Goal: Information Seeking & Learning: Understand process/instructions

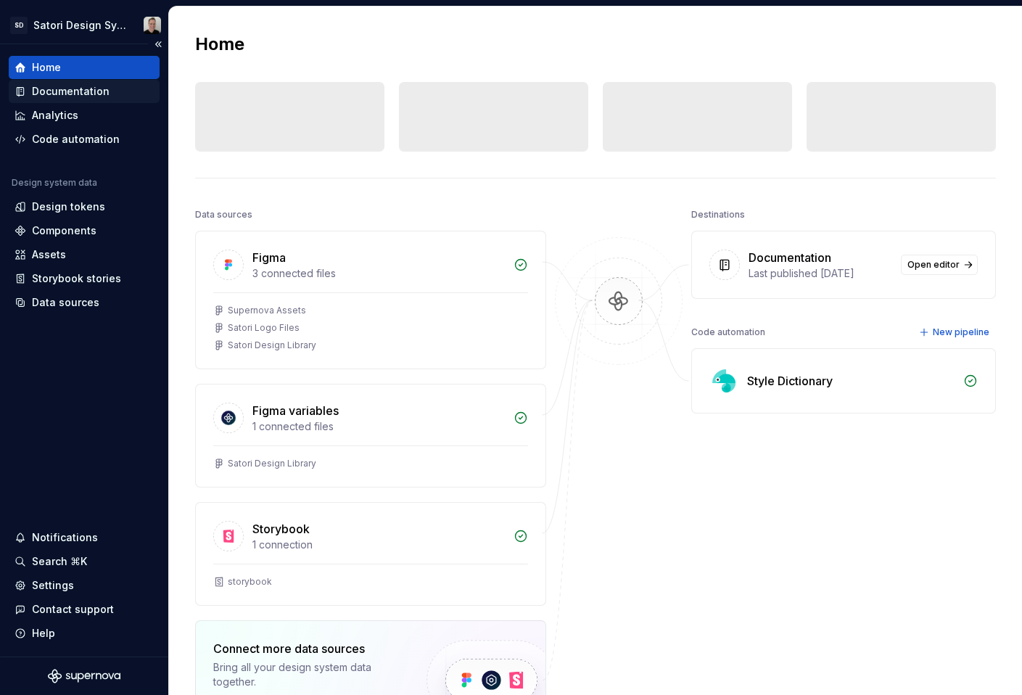
click at [62, 90] on div "Documentation" at bounding box center [71, 91] width 78 height 15
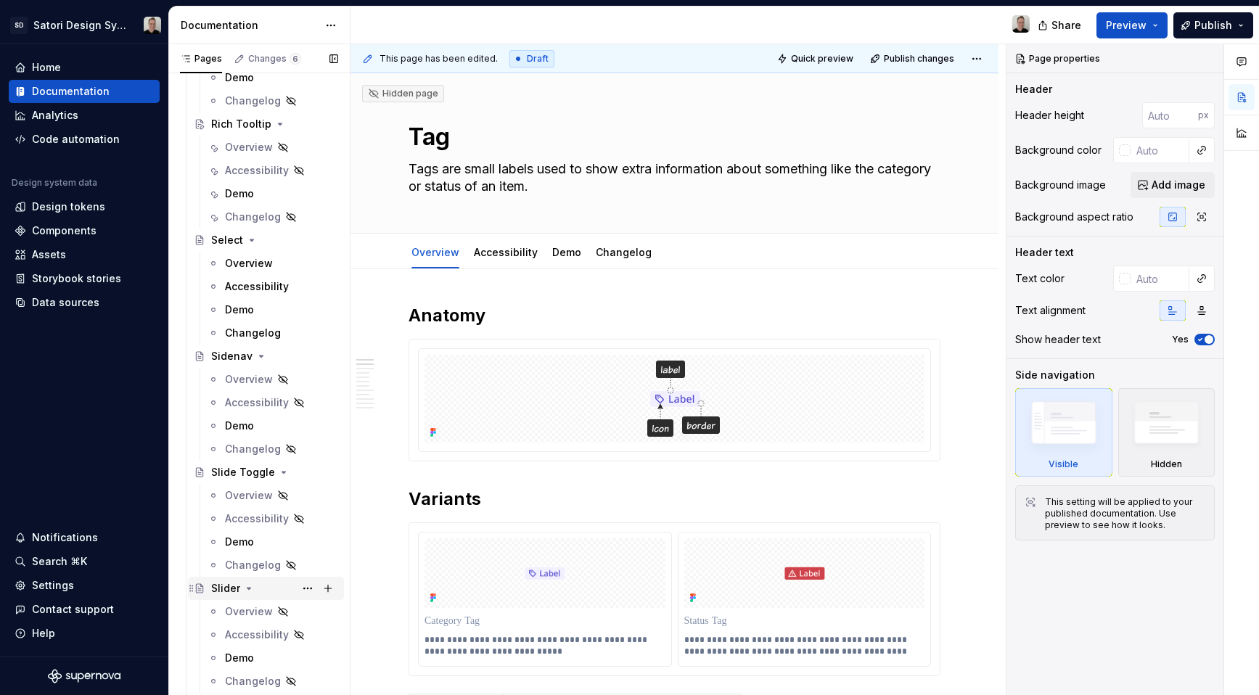
scroll to position [3770, 0]
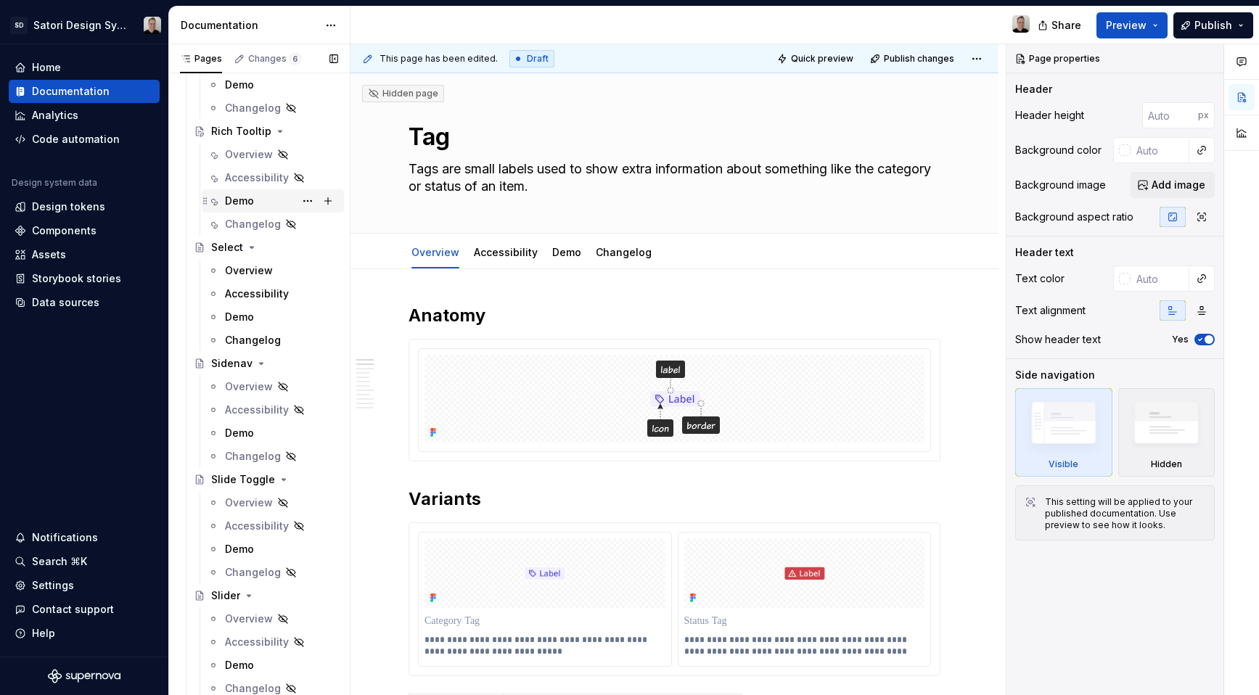
click at [216, 205] on icon "Page tree" at bounding box center [214, 201] width 12 height 12
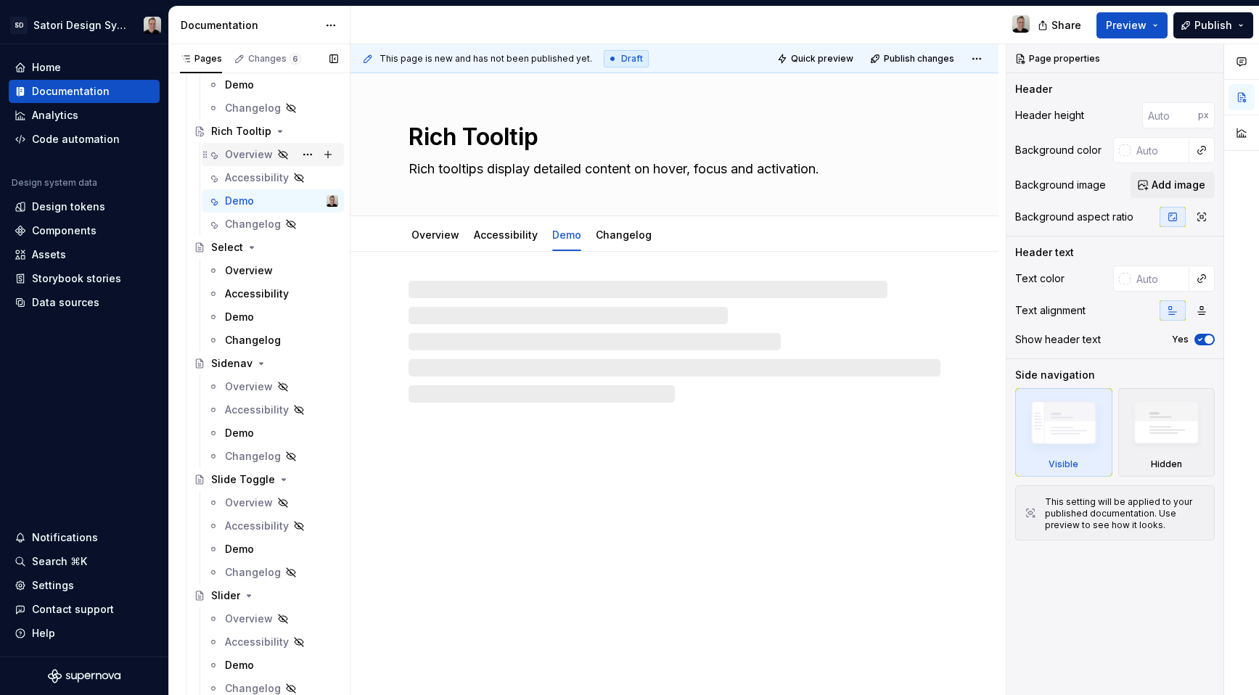
click at [242, 158] on div "Overview" at bounding box center [249, 154] width 48 height 15
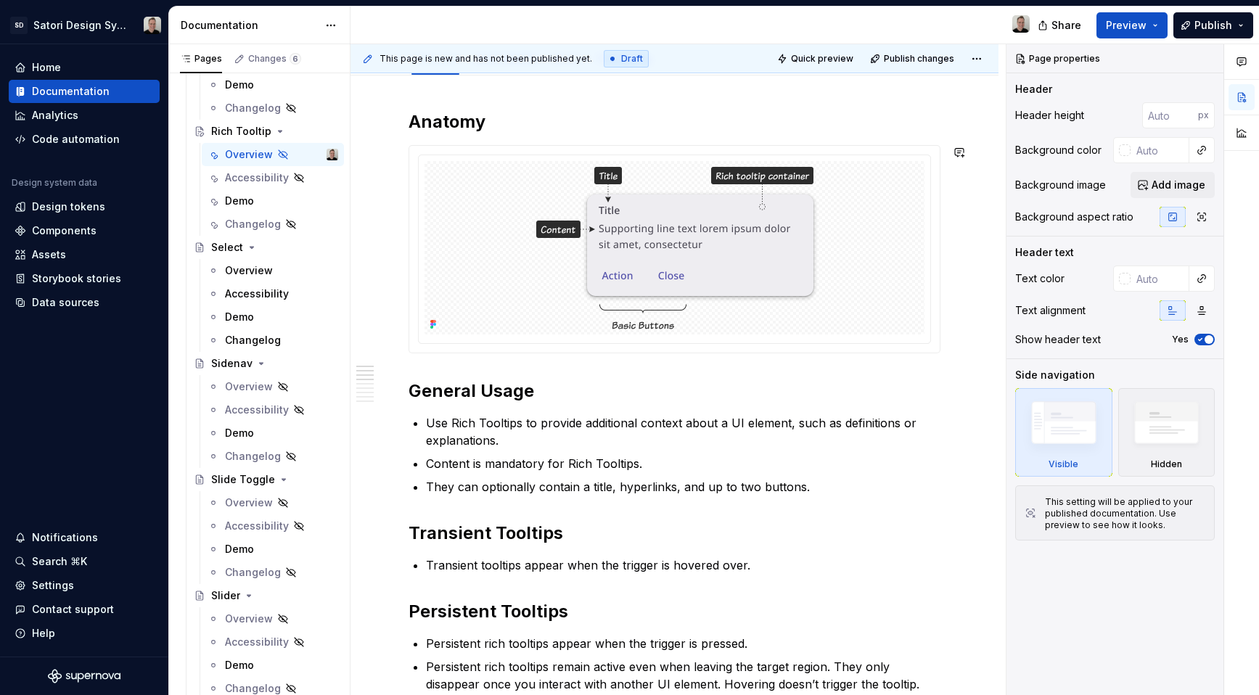
scroll to position [185, 0]
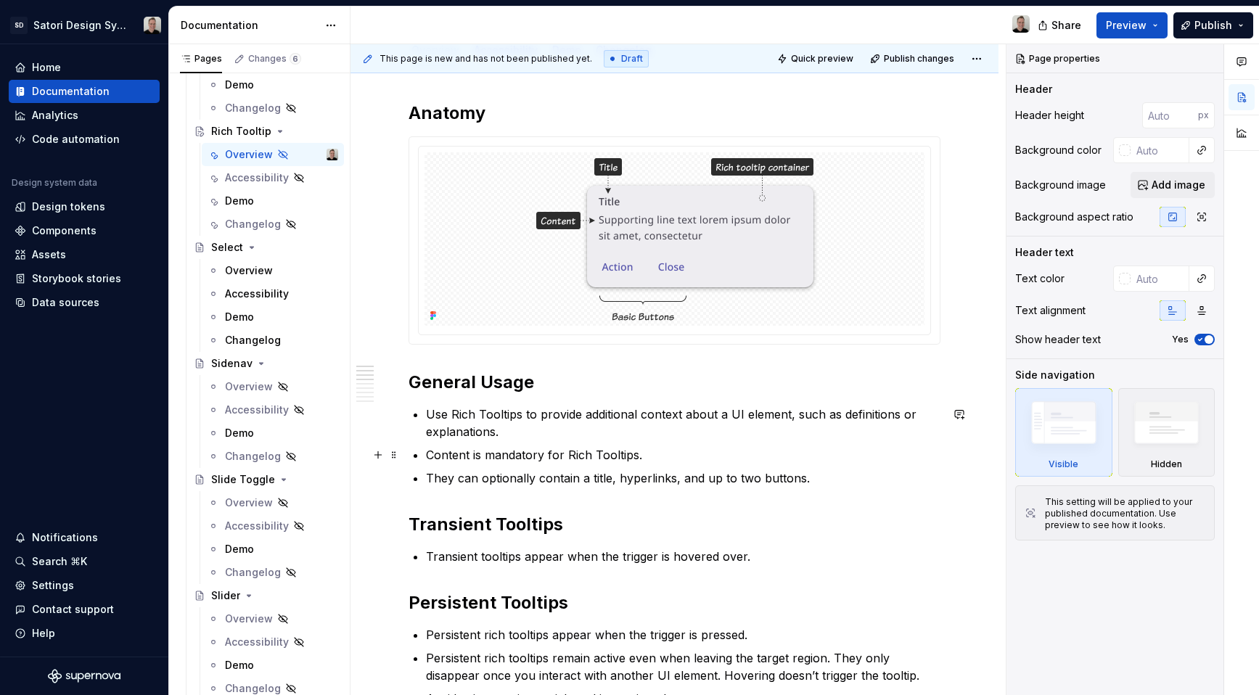
click at [532, 453] on p "Content is mandatory for Rich Tooltips." at bounding box center [683, 454] width 514 height 17
type textarea "*"
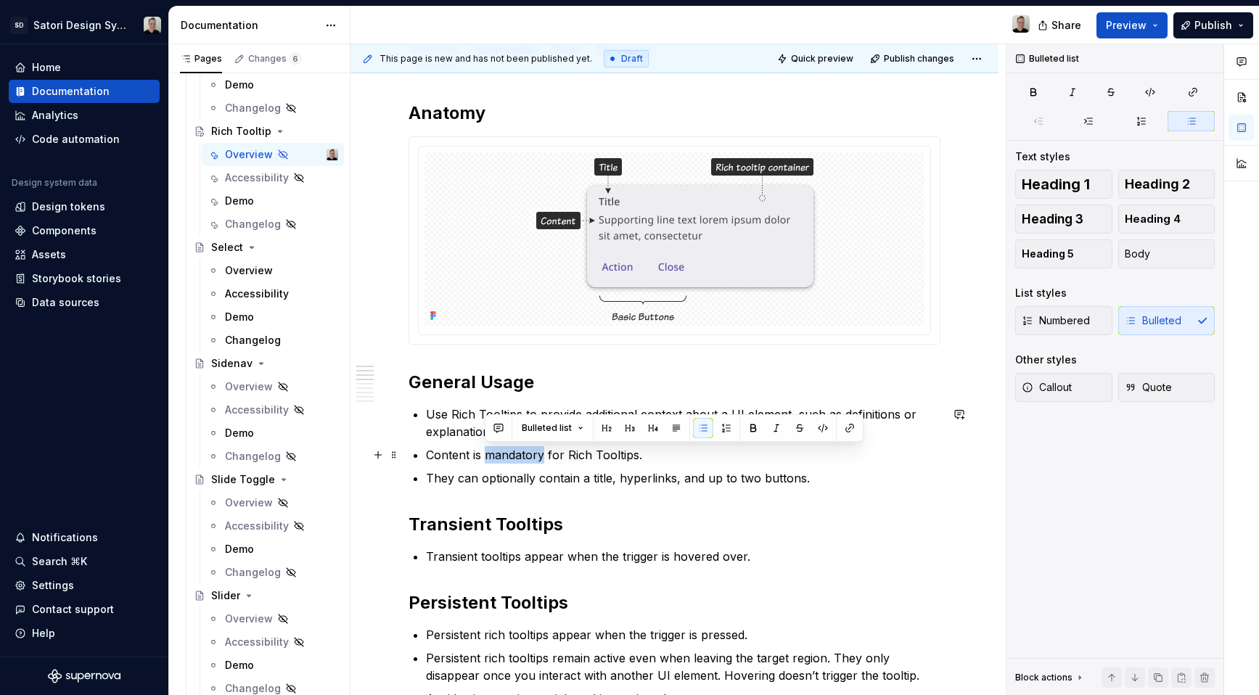
click at [532, 453] on p "Content is mandatory for Rich Tooltips." at bounding box center [683, 454] width 514 height 17
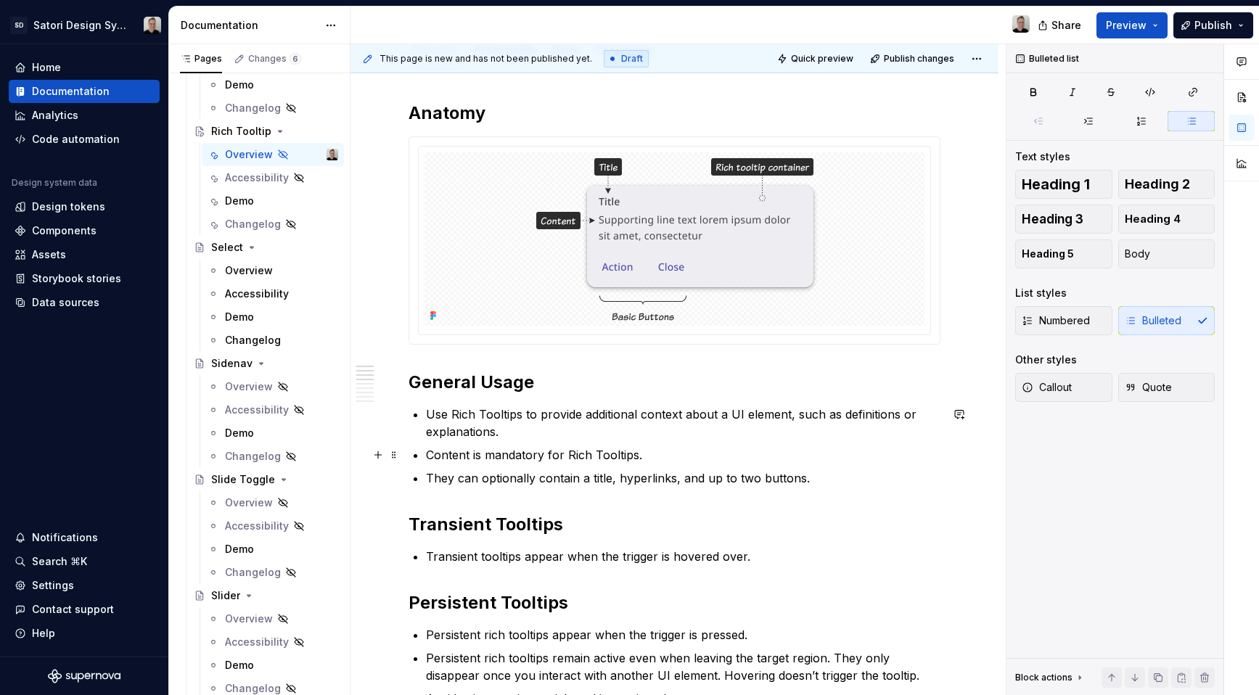
click at [558, 460] on p "Content is mandatory for Rich Tooltips." at bounding box center [683, 454] width 514 height 17
click at [520, 457] on p "Content is mandatory for Rich Tooltips." at bounding box center [683, 454] width 514 height 17
drag, startPoint x: 430, startPoint y: 481, endPoint x: 591, endPoint y: 479, distance: 161.8
click at [591, 479] on p "They can optionally contain a title, hyperlinks, and up to two buttons." at bounding box center [683, 477] width 514 height 17
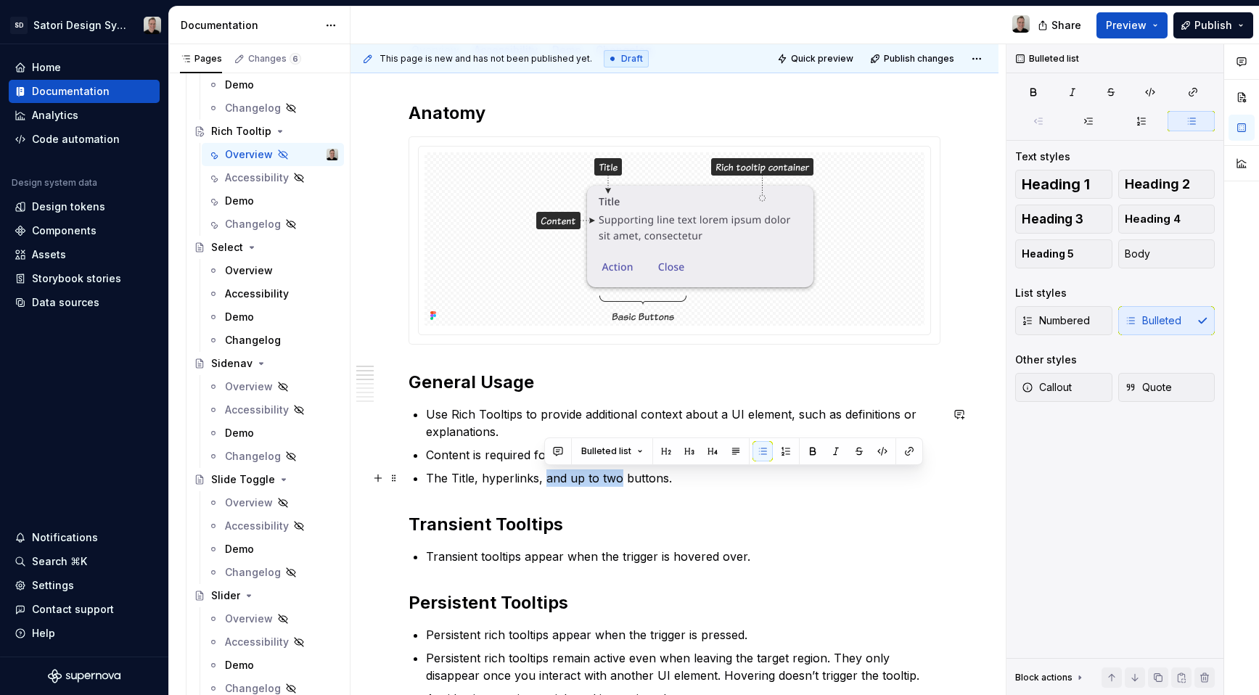
drag, startPoint x: 619, startPoint y: 479, endPoint x: 546, endPoint y: 480, distance: 73.3
click at [546, 480] on p "The Title, hyperlinks, and up to two buttons." at bounding box center [683, 477] width 514 height 17
drag, startPoint x: 599, startPoint y: 475, endPoint x: 625, endPoint y: 486, distance: 29.0
click at [599, 476] on p "The Title, hyperlinks, buttons." at bounding box center [683, 477] width 514 height 17
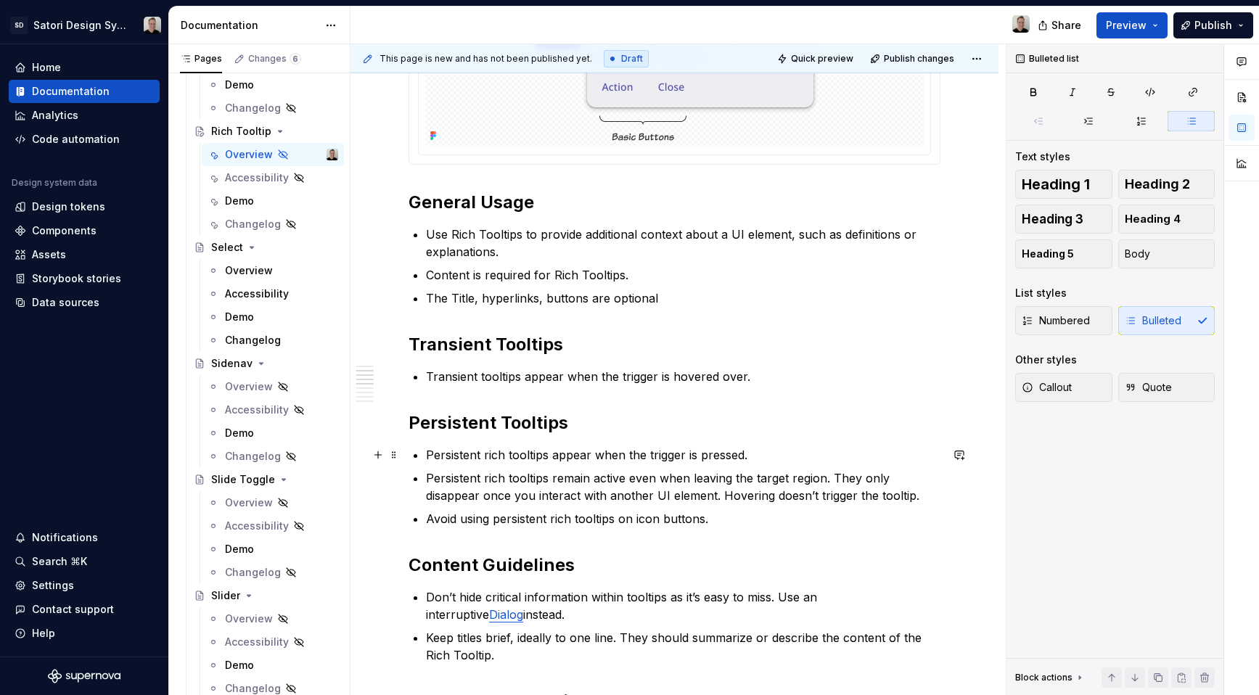
scroll to position [366, 0]
click at [774, 375] on p "Transient tooltips appear when the trigger is hovered over." at bounding box center [683, 375] width 514 height 17
click at [616, 376] on p "Transient tooltips appear when the trigger is hovered over" at bounding box center [683, 375] width 514 height 17
drag, startPoint x: 620, startPoint y: 377, endPoint x: 626, endPoint y: 371, distance: 8.2
click at [620, 376] on p "Transient tooltips appear when the trigger is hovered over" at bounding box center [683, 375] width 514 height 17
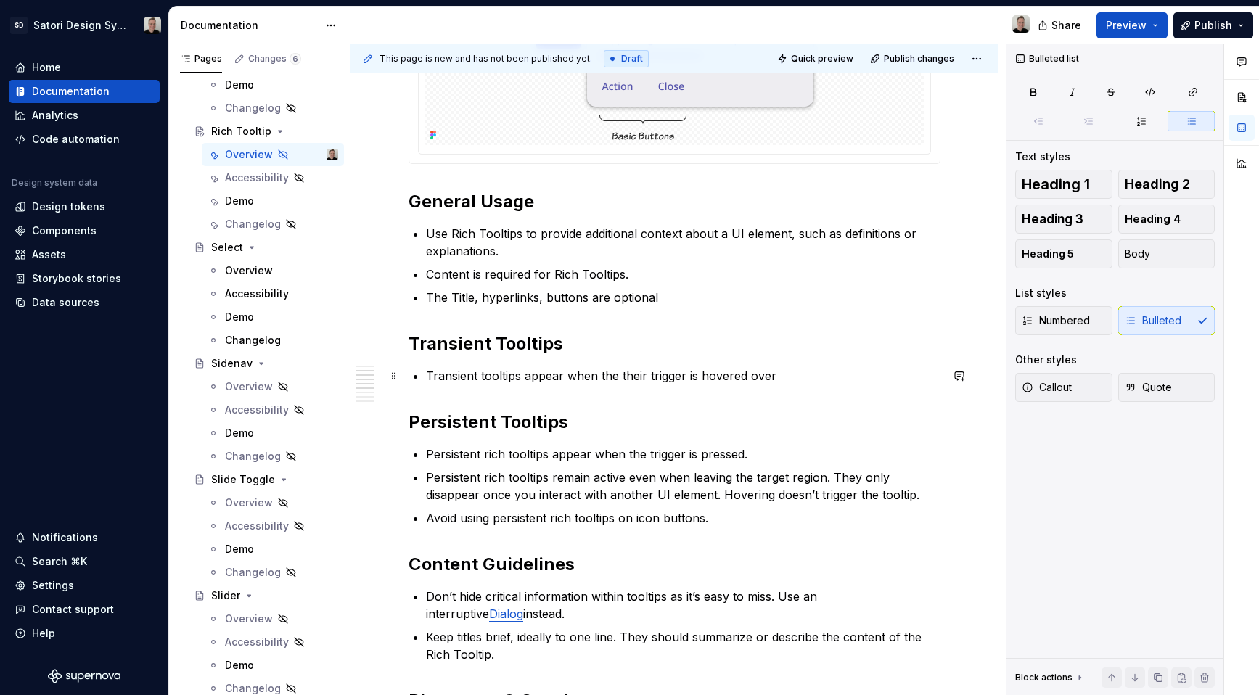
click at [801, 383] on p "Transient tooltips appear when the their trigger is hovered over" at bounding box center [683, 375] width 514 height 17
click at [869, 377] on p "Transient tooltips appear when the their trigger is hovered over and disappear" at bounding box center [683, 375] width 514 height 17
click at [863, 377] on p "Transient tooltips appear when the their trigger is hovered over and disappear" at bounding box center [683, 375] width 514 height 17
click at [744, 377] on p "Transient tooltips appear when the their trigger is hovered over and disappear" at bounding box center [683, 375] width 514 height 17
click at [830, 381] on p "Transient tooltips appear when the their trigger is hovered or focused, over an…" at bounding box center [683, 375] width 514 height 17
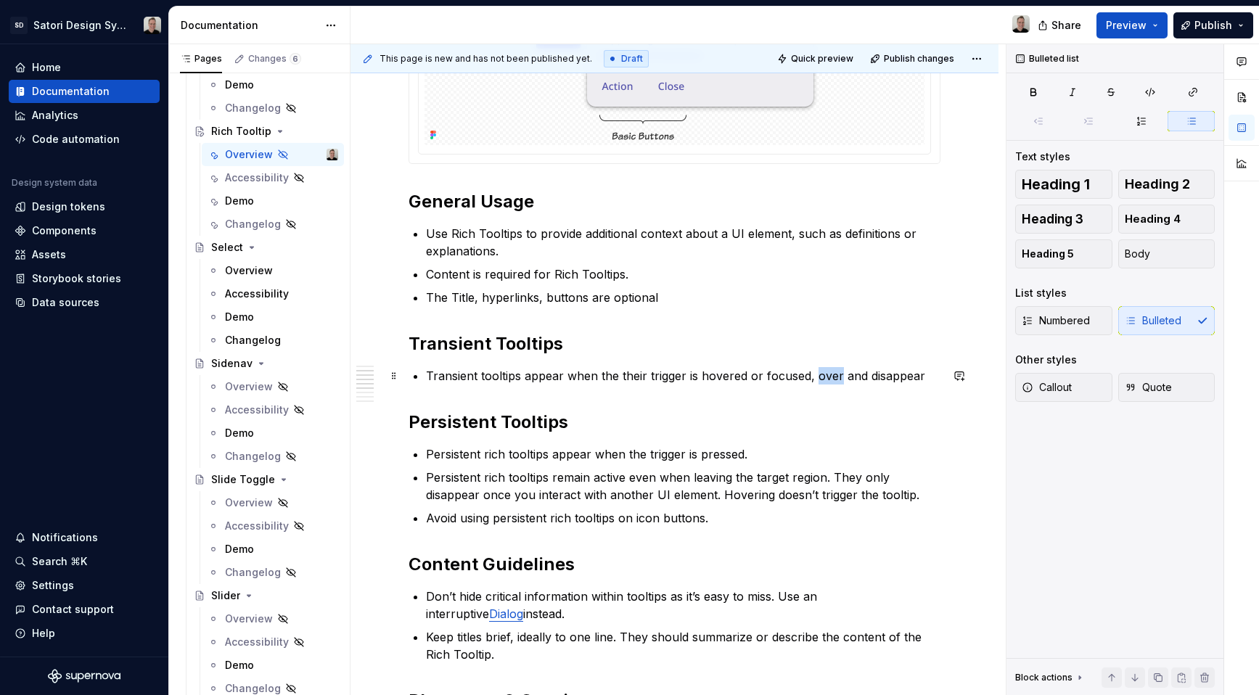
click at [830, 381] on p "Transient tooltips appear when the their trigger is hovered or focused, over an…" at bounding box center [683, 375] width 514 height 17
click at [897, 372] on p "Transient tooltips appear when the their trigger is hovered or focused, and dis…" at bounding box center [683, 375] width 514 height 17
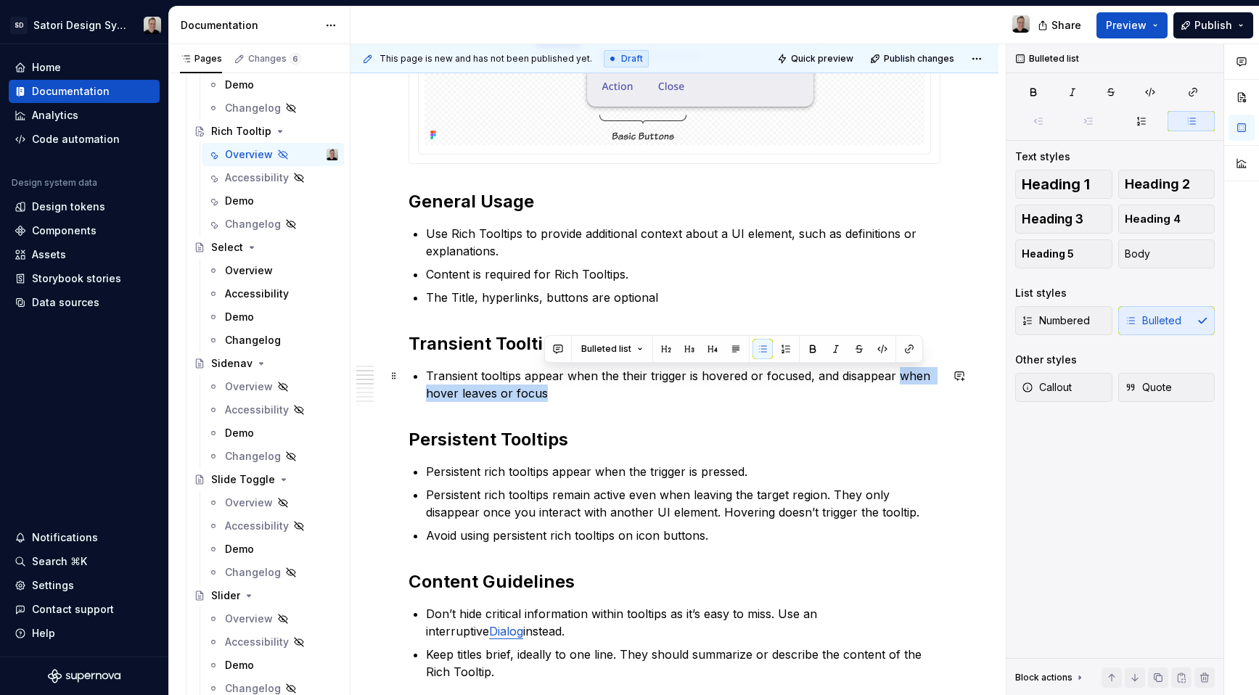
drag, startPoint x: 874, startPoint y: 390, endPoint x: 895, endPoint y: 377, distance: 24.4
click at [895, 377] on p "Transient tooltips appear when the their trigger is hovered or focused, and dis…" at bounding box center [683, 384] width 514 height 35
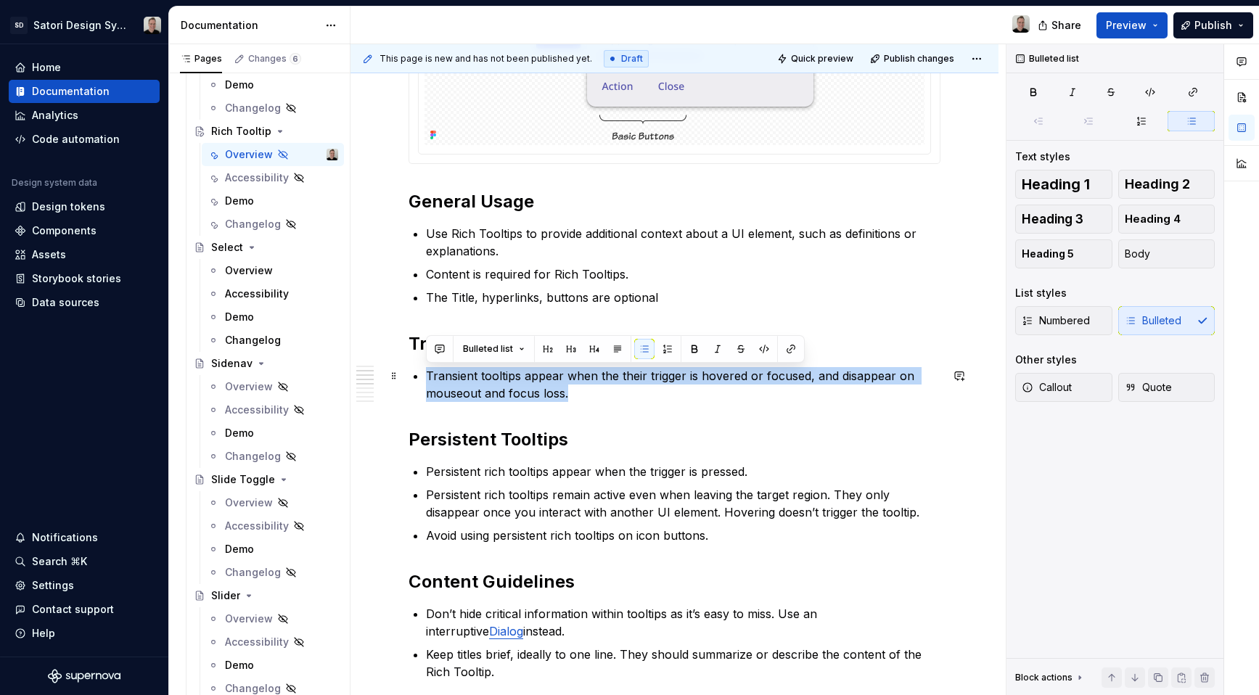
drag, startPoint x: 562, startPoint y: 392, endPoint x: 407, endPoint y: 378, distance: 155.2
click at [407, 378] on div "Anatomy General Usage Use Rich Tooltips to provide additional context about a U…" at bounding box center [674, 678] width 648 height 1584
copy p "Transient tooltips appear when the their trigger is hovered or focused, and dis…"
click at [571, 393] on p "Transient tooltips appear when the their trigger is hovered or focused, and dis…" at bounding box center [683, 384] width 514 height 35
drag, startPoint x: 568, startPoint y: 394, endPoint x: 424, endPoint y: 382, distance: 144.2
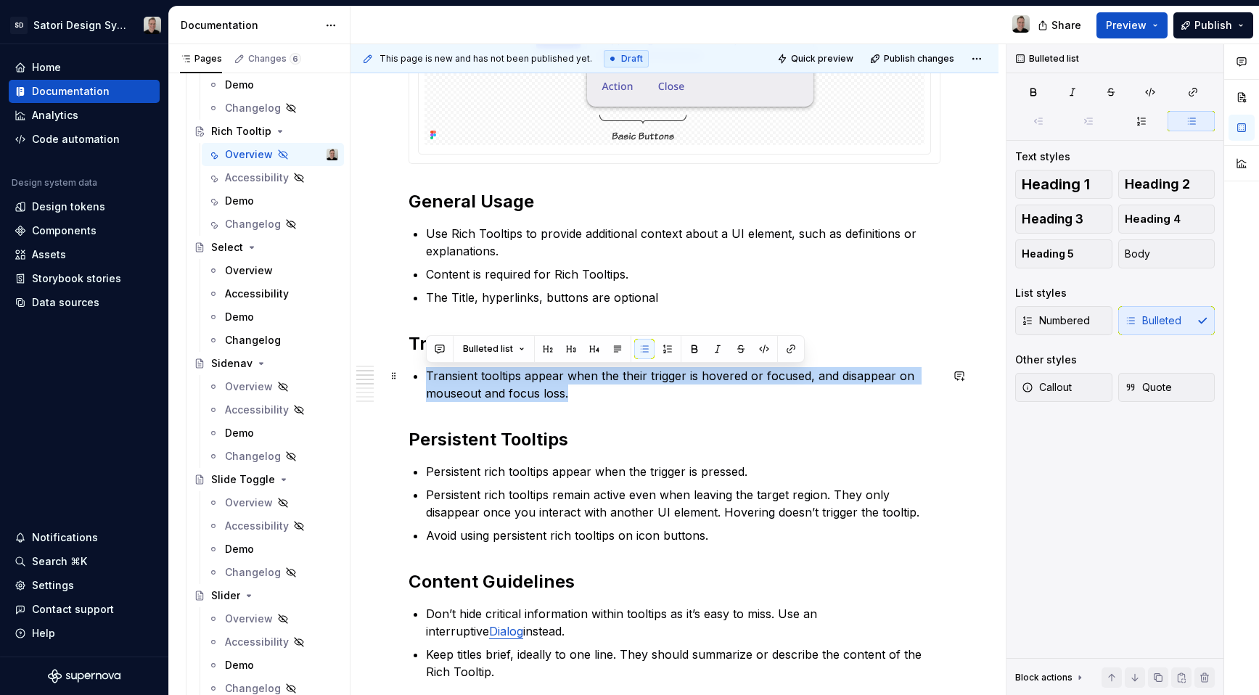
click at [424, 382] on div "Anatomy General Usage Use Rich Tooltips to provide additional context about a U…" at bounding box center [675, 582] width 532 height 1323
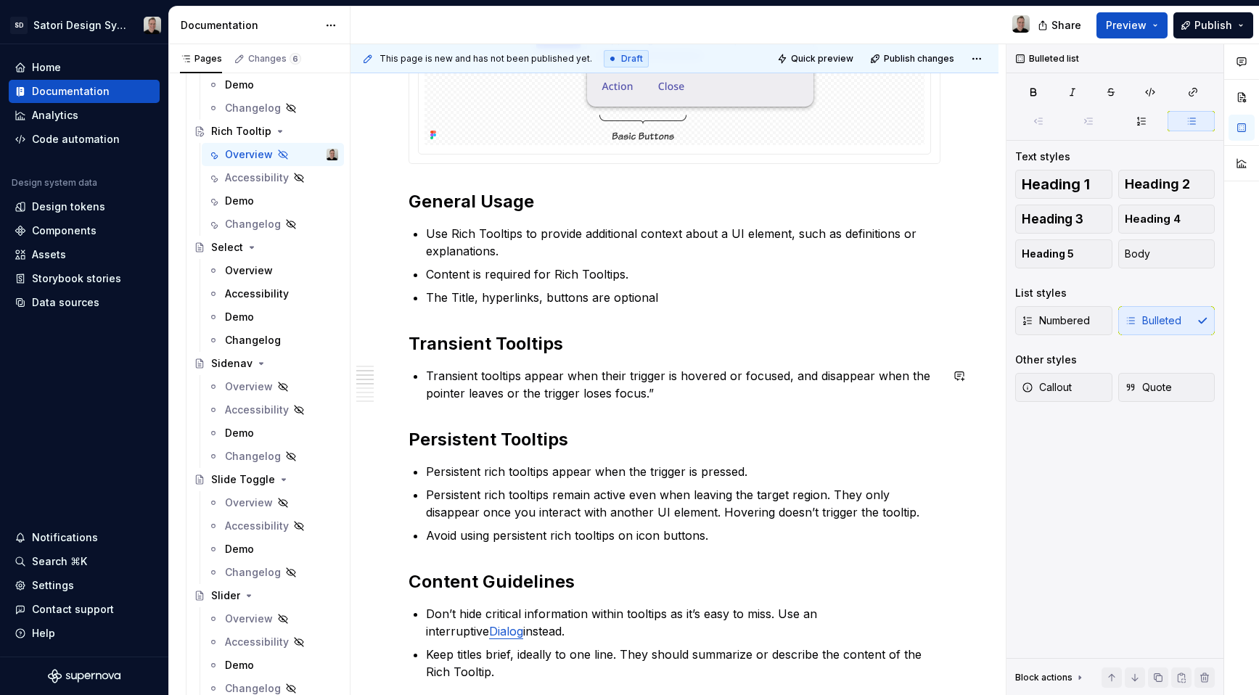
click at [737, 401] on p "Transient tooltips appear when their trigger is hovered or focused, and disappe…" at bounding box center [683, 384] width 514 height 35
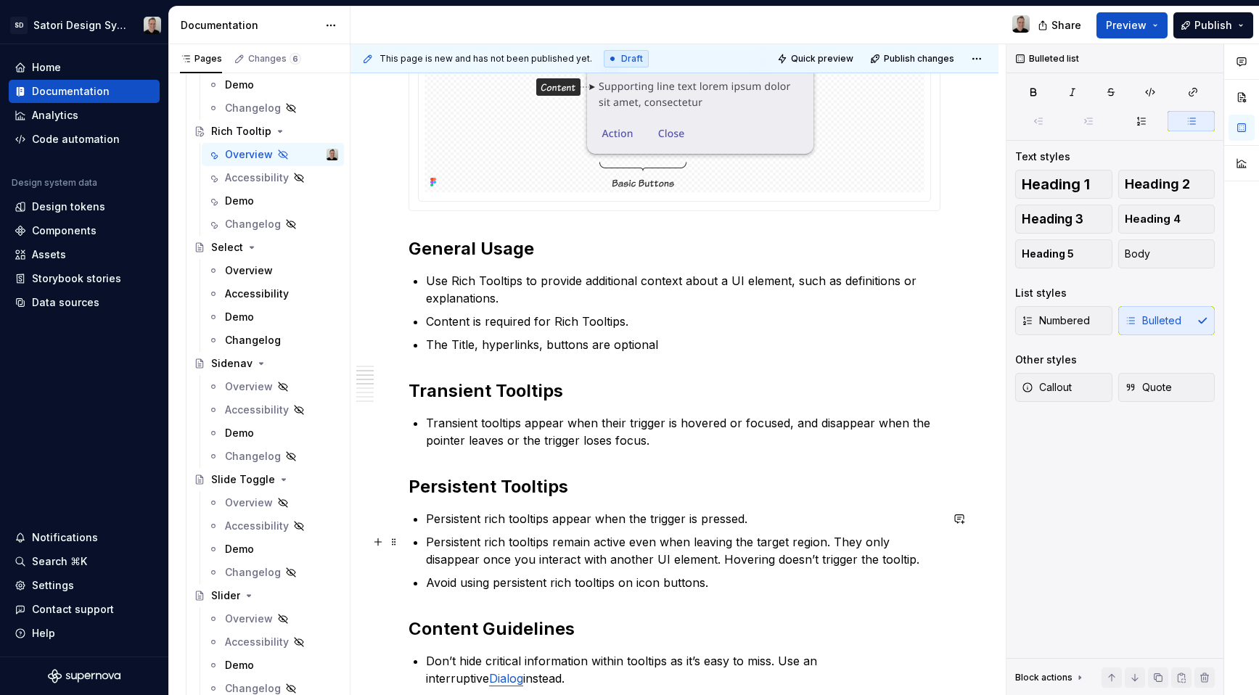
scroll to position [309, 0]
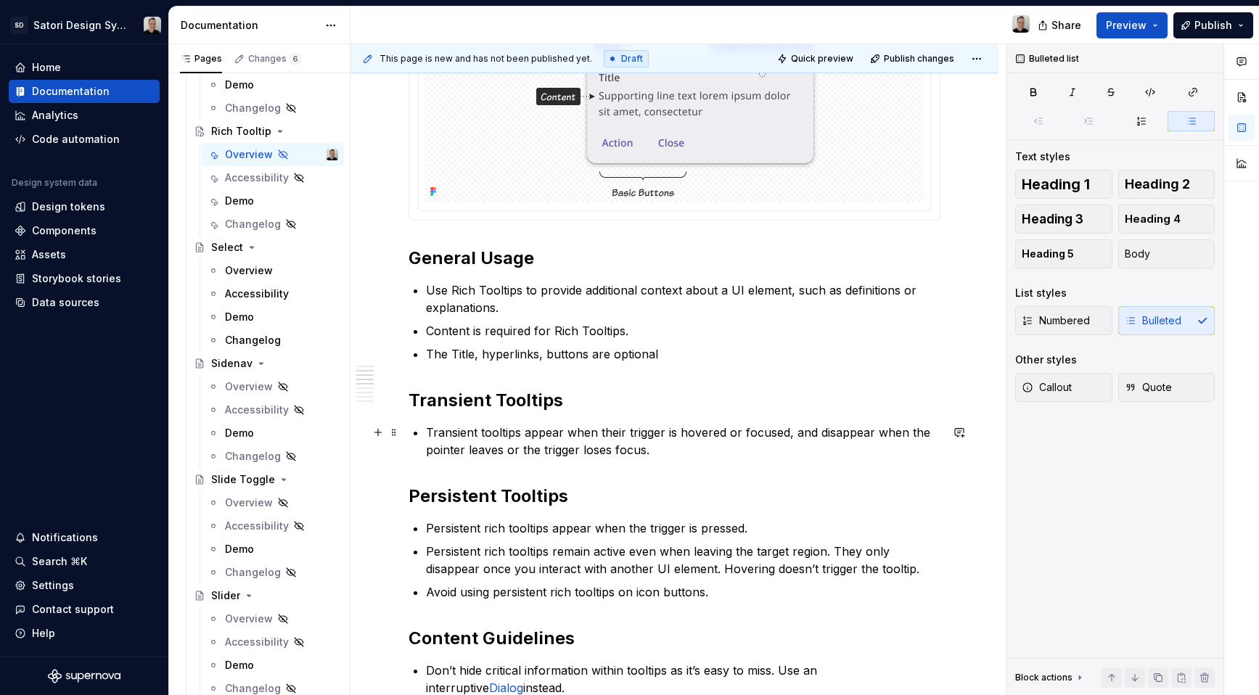
click at [676, 449] on p "Transient tooltips appear when their trigger is hovered or focused, and disappe…" at bounding box center [683, 441] width 514 height 35
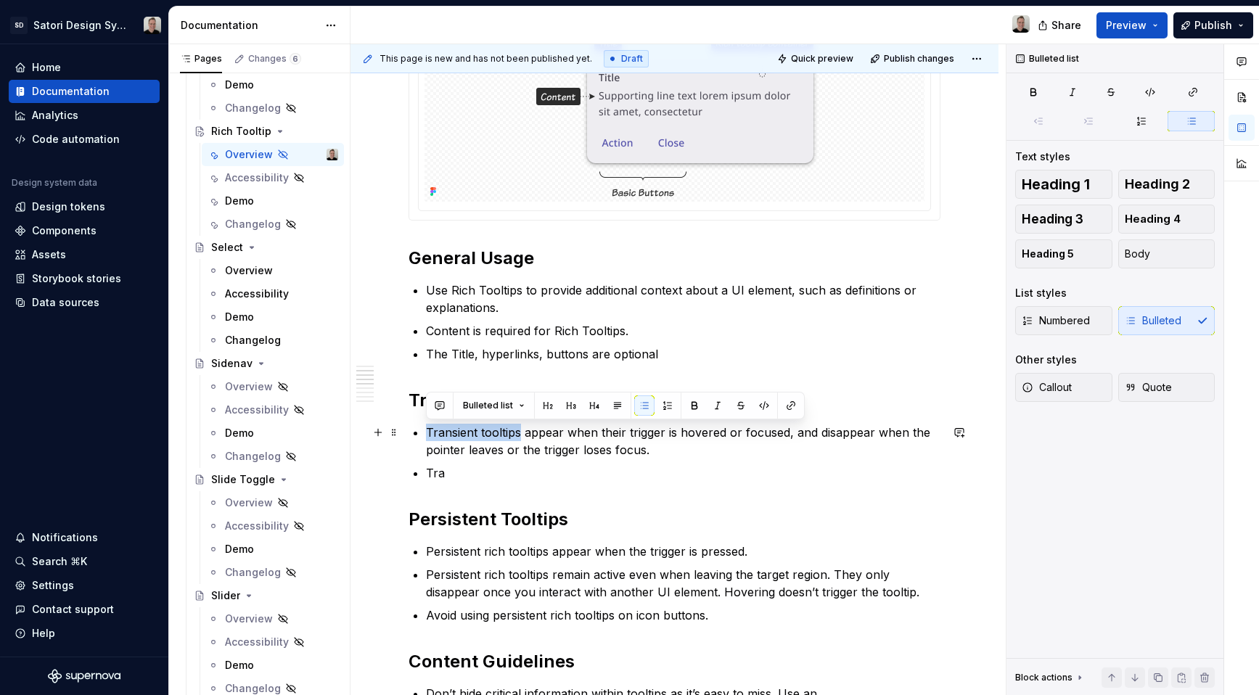
drag, startPoint x: 429, startPoint y: 435, endPoint x: 518, endPoint y: 433, distance: 89.3
click at [518, 433] on p "Transient tooltips appear when their trigger is hovered or focused, and disappe…" at bounding box center [683, 441] width 514 height 35
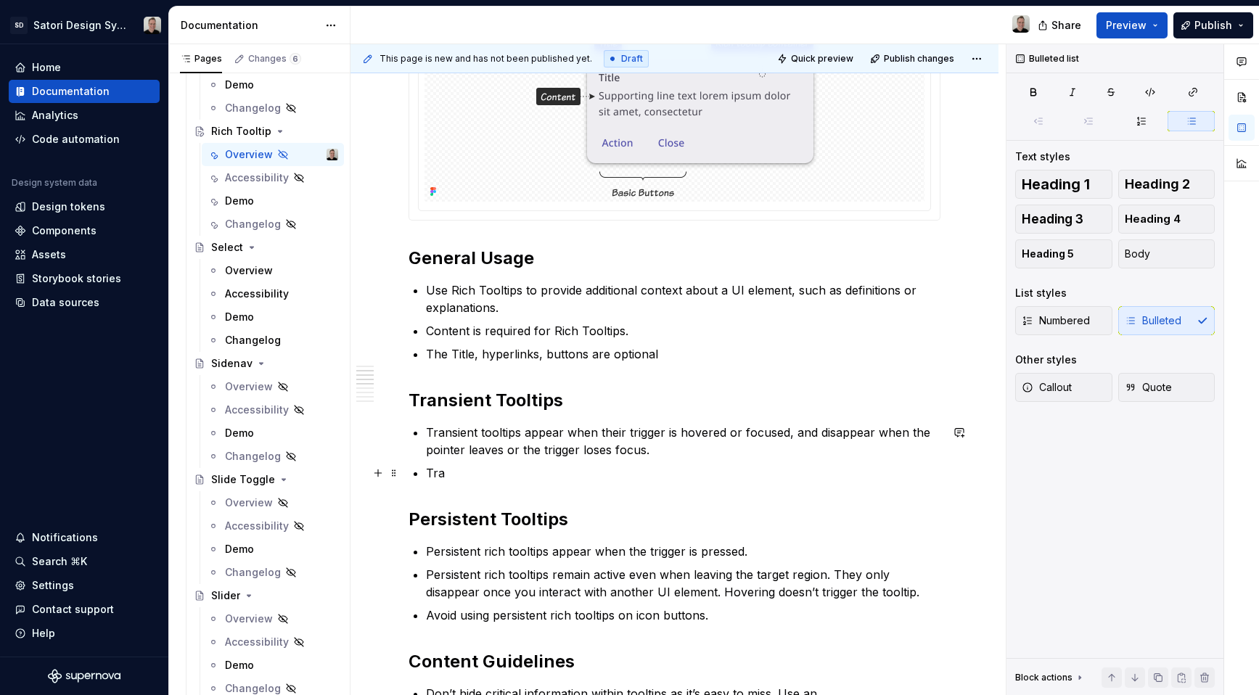
click at [513, 474] on p "Tra" at bounding box center [683, 472] width 514 height 17
click at [549, 474] on p "Transient tooltips dissapear 1.5 seconds after nav" at bounding box center [683, 472] width 514 height 17
click at [723, 471] on p "Transient tooltips disappear 1.5 seconds after nav" at bounding box center [683, 472] width 514 height 17
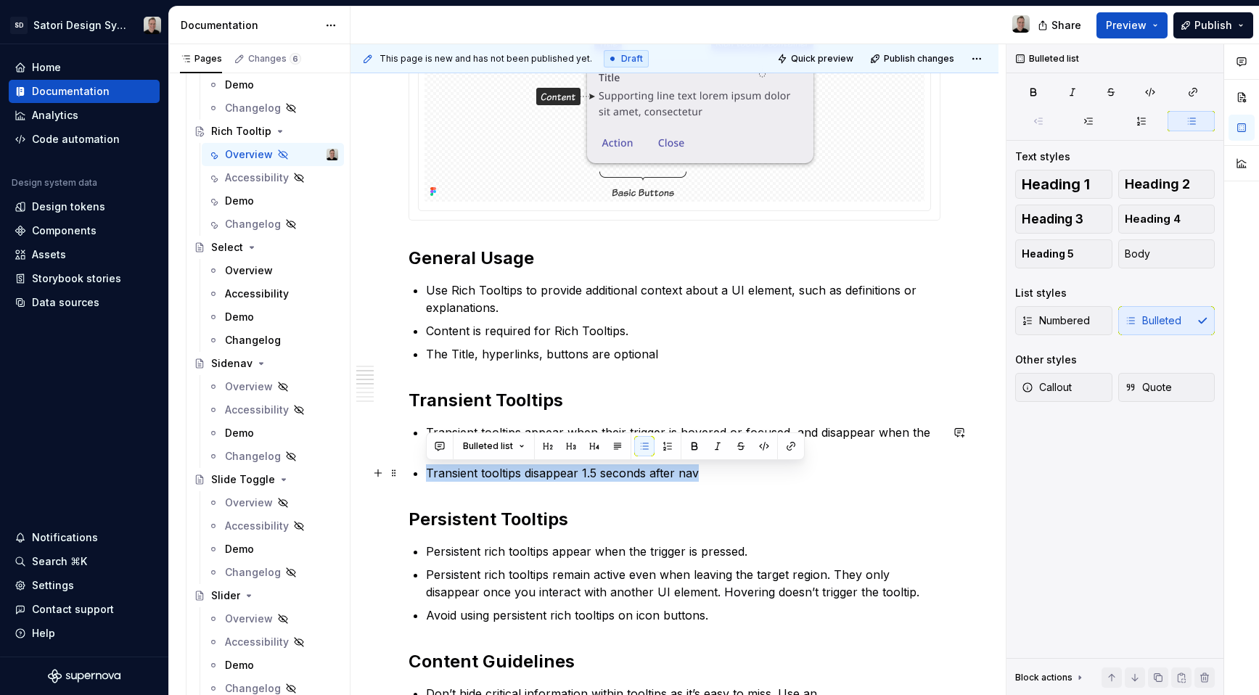
drag, startPoint x: 702, startPoint y: 470, endPoint x: 420, endPoint y: 477, distance: 282.3
click at [420, 477] on div "Anatomy General Usage Use Rich Tooltips to provide additional context about a U…" at bounding box center [675, 651] width 532 height 1347
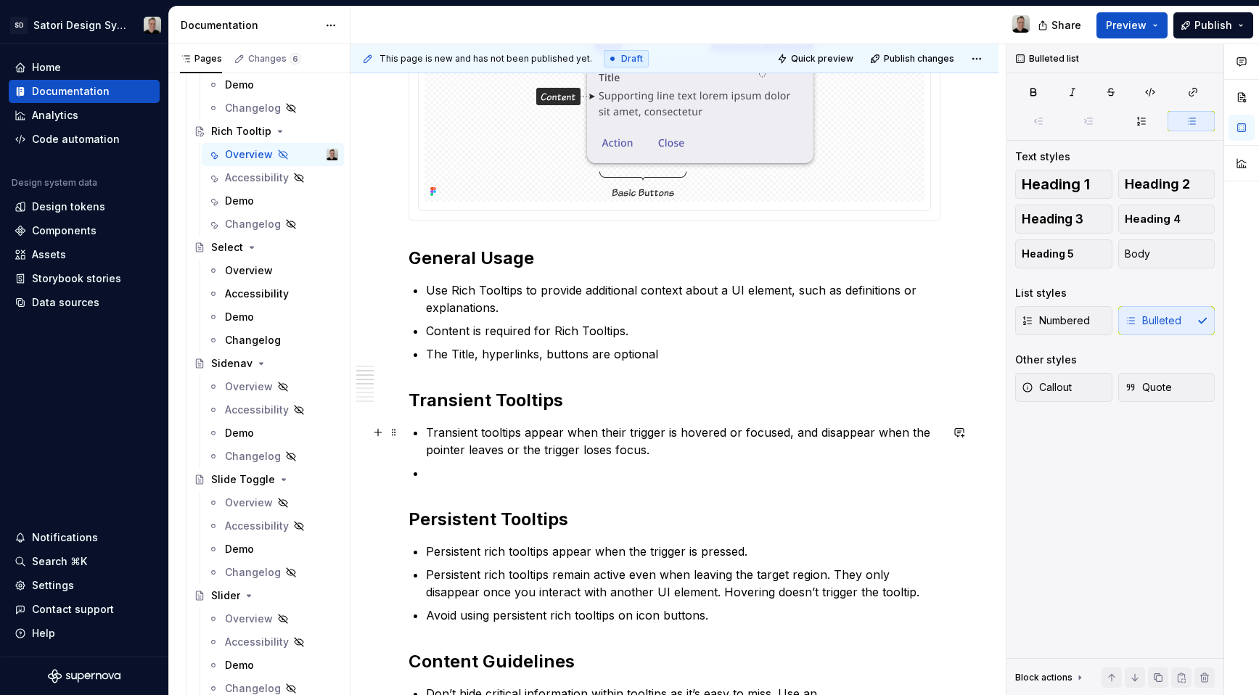
click at [873, 434] on p "Transient tooltips appear when their trigger is hovered or focused, and disappe…" at bounding box center [683, 441] width 514 height 35
click at [514, 448] on p "Transient tooltips appear when their trigger is hovered or focused, and disappe…" at bounding box center [683, 441] width 514 height 35
click at [646, 473] on p at bounding box center [683, 472] width 514 height 17
click at [657, 467] on p at bounding box center [683, 472] width 514 height 17
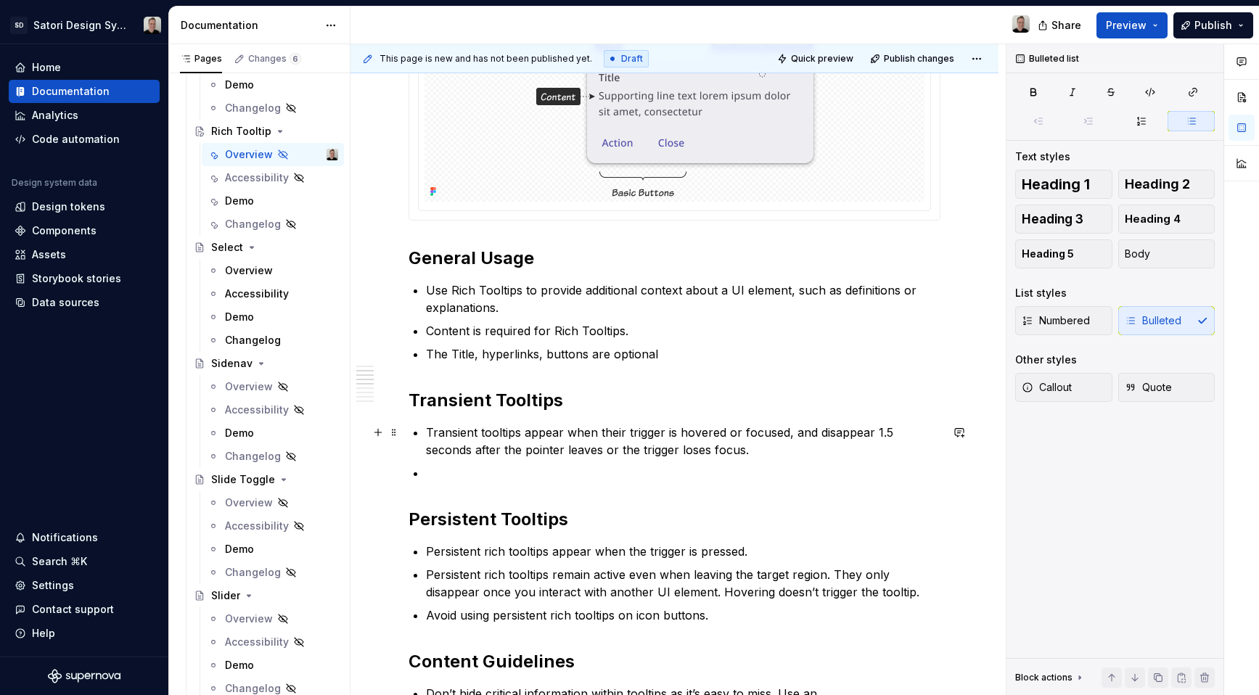
click at [776, 447] on p "Transient tooltips appear when their trigger is hovered or focused, and disappe…" at bounding box center [683, 441] width 514 height 35
click at [556, 468] on p at bounding box center [683, 472] width 514 height 17
click at [555, 468] on p at bounding box center [683, 472] width 514 height 17
click at [549, 466] on p at bounding box center [683, 472] width 514 height 17
type textarea "*"
